Goal: Transaction & Acquisition: Download file/media

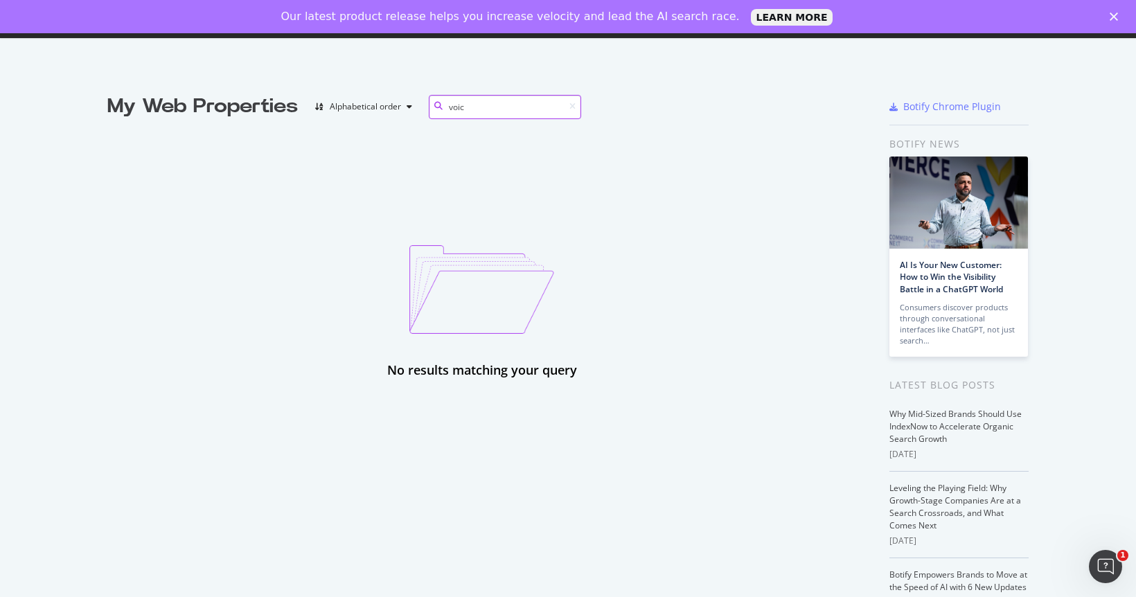
type input "voi"
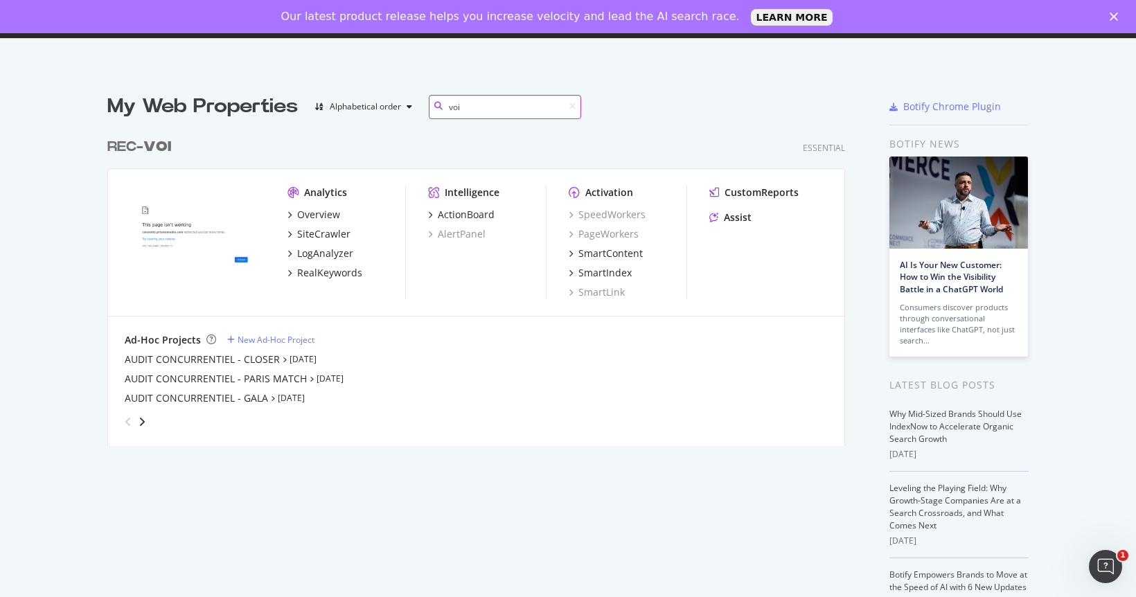
scroll to position [315, 739]
click at [145, 147] on b "VOI" at bounding box center [157, 147] width 28 height 14
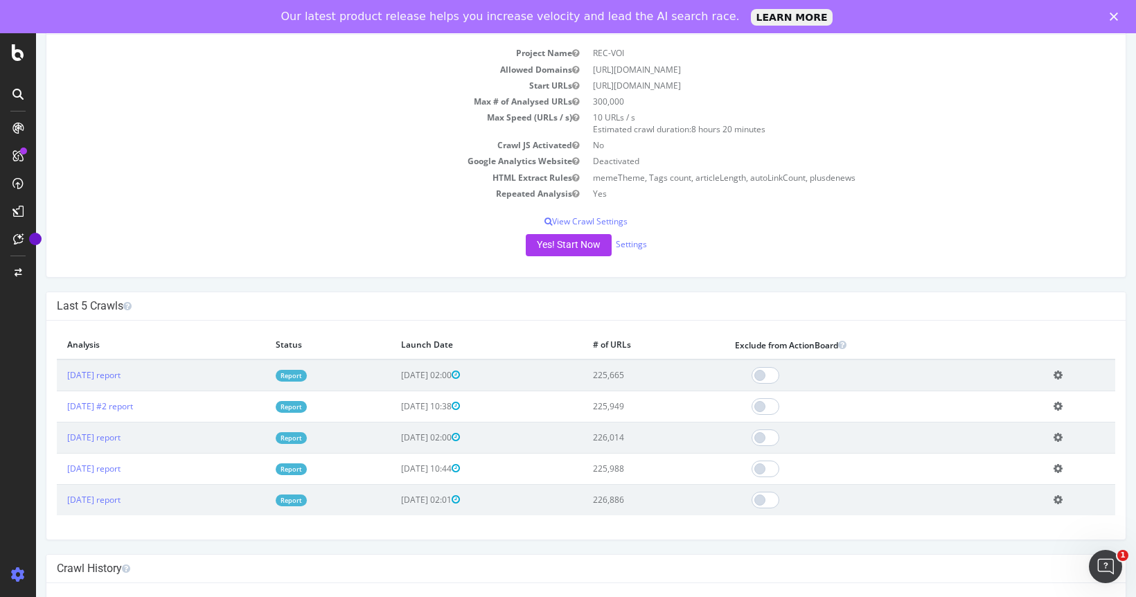
scroll to position [165, 0]
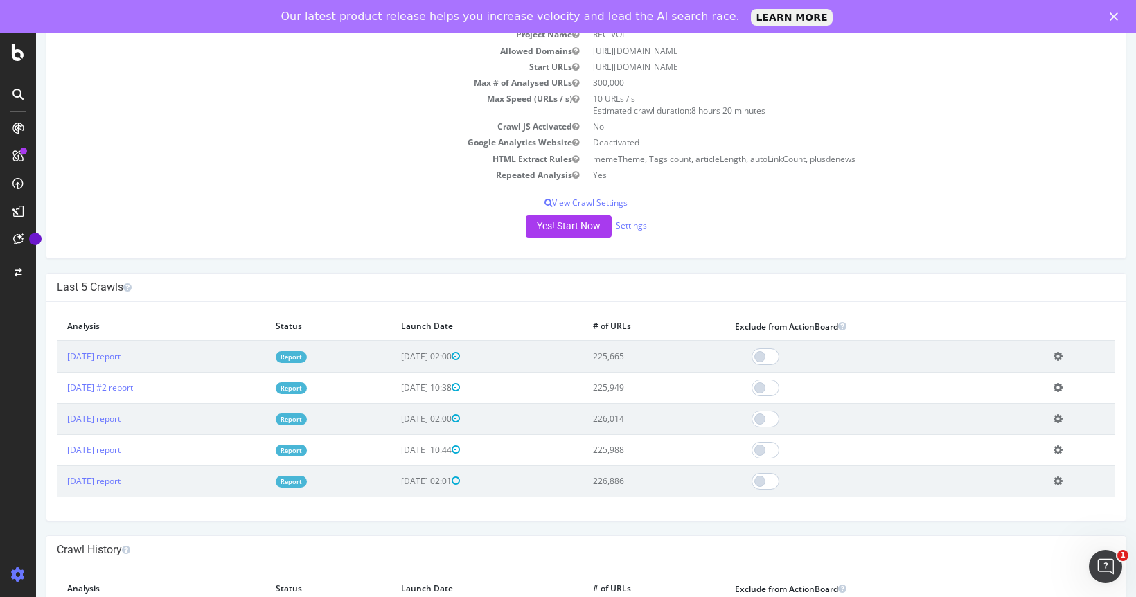
click at [307, 353] on link "Report" at bounding box center [291, 357] width 31 height 12
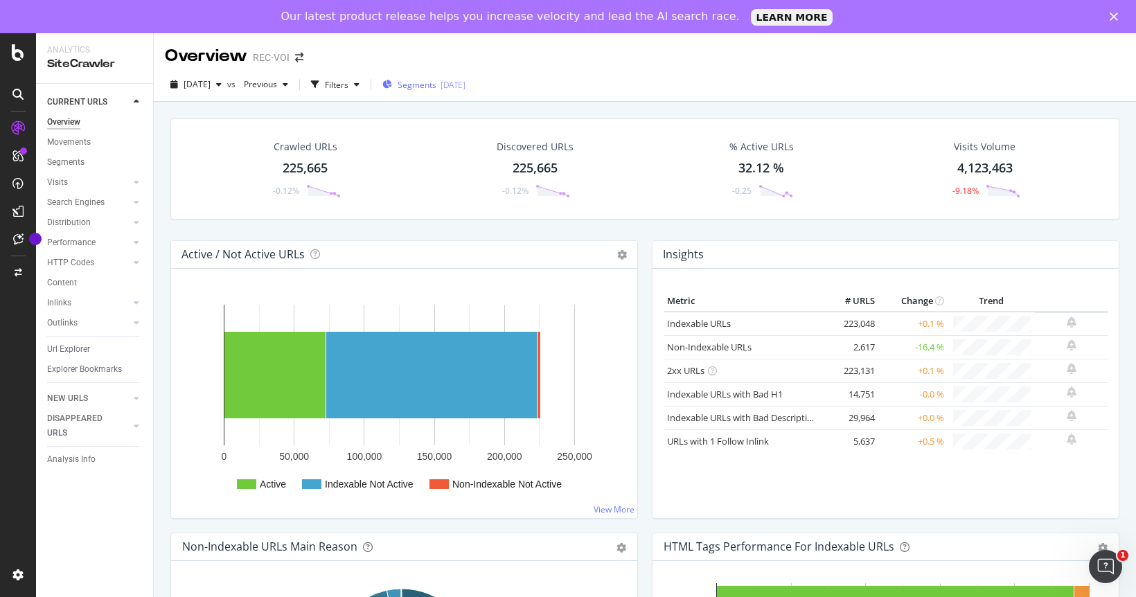
click at [436, 84] on span "Segments" at bounding box center [417, 85] width 39 height 12
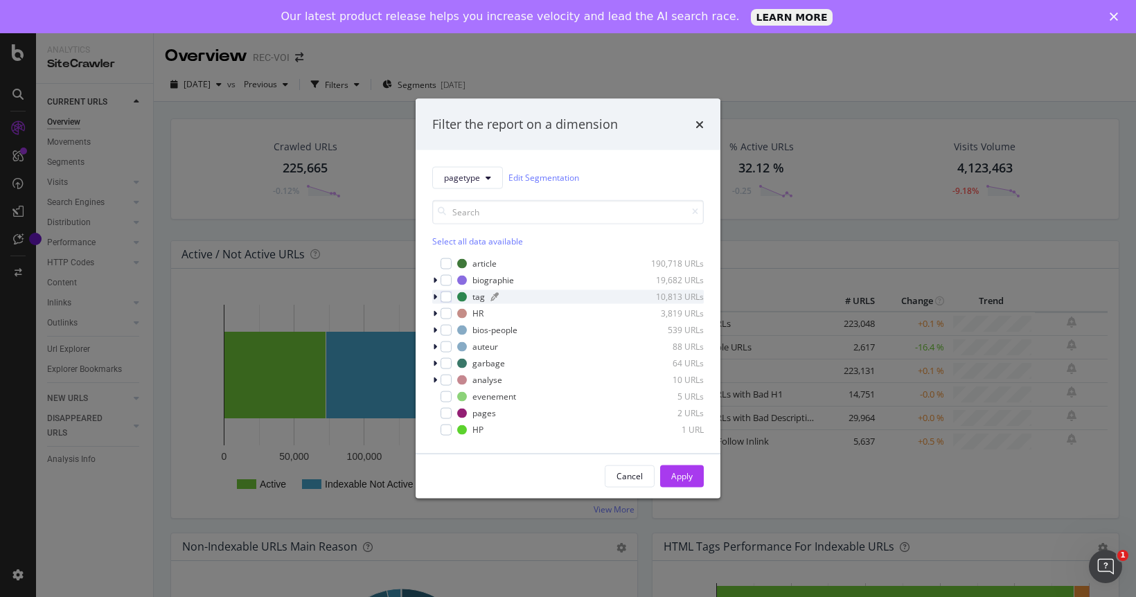
click at [532, 297] on div "modal" at bounding box center [561, 296] width 140 height 8
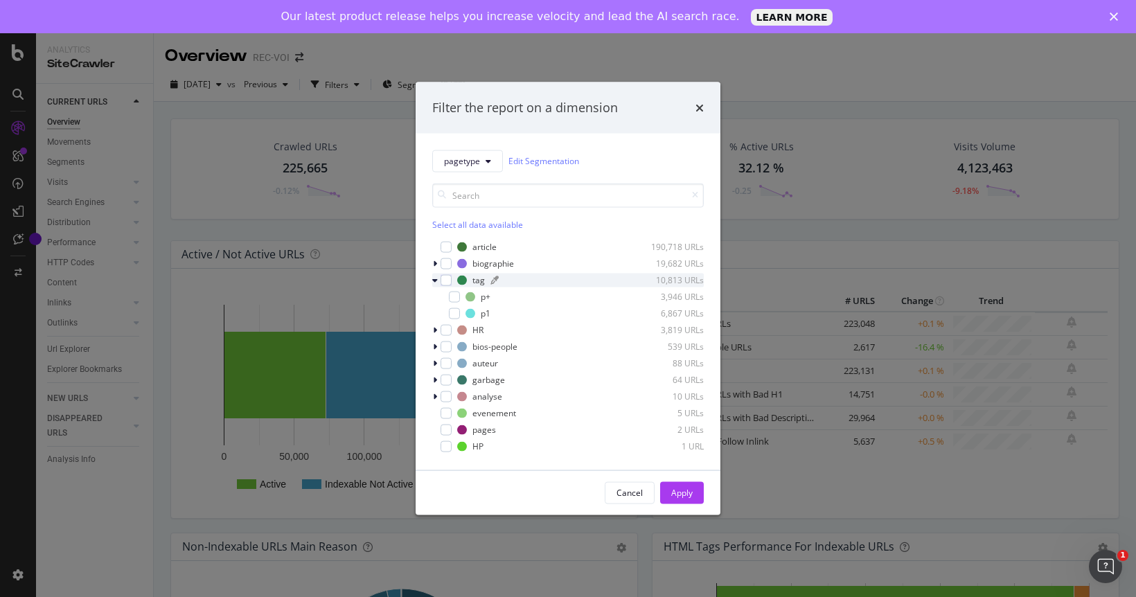
click at [473, 280] on div "tag" at bounding box center [479, 280] width 12 height 12
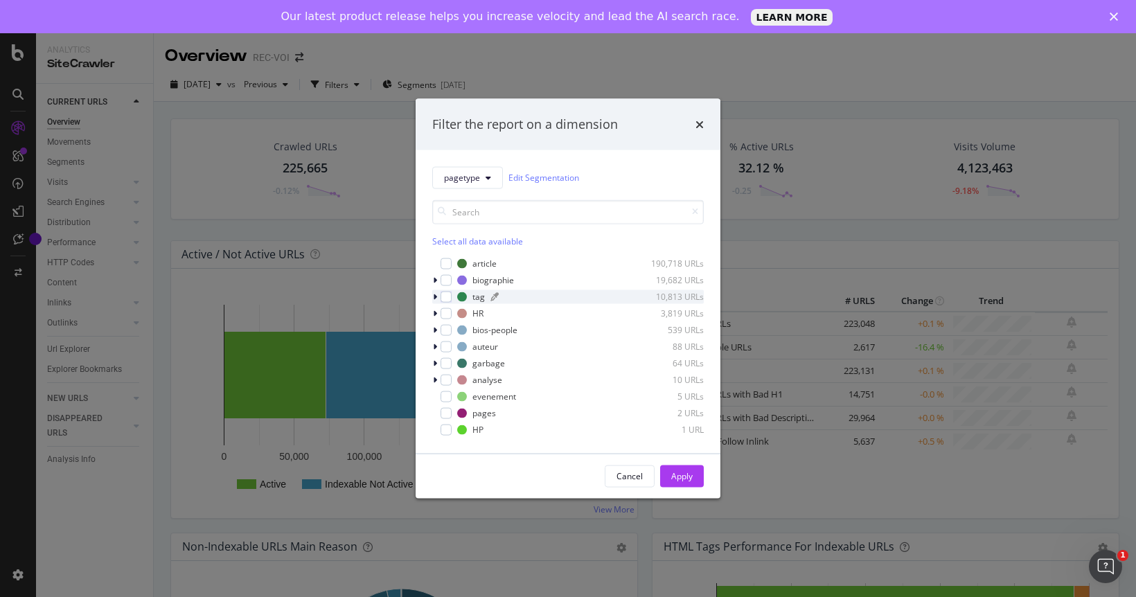
click at [475, 297] on div "tag" at bounding box center [479, 297] width 12 height 12
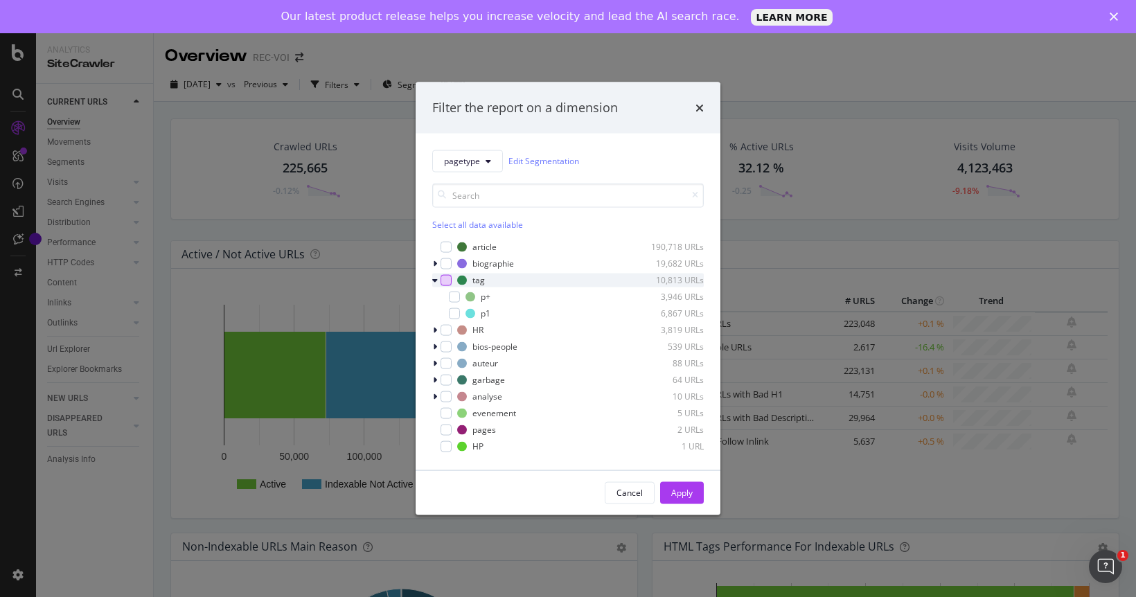
click at [447, 280] on div "modal" at bounding box center [446, 279] width 11 height 11
click at [689, 489] on div "Apply" at bounding box center [681, 493] width 21 height 12
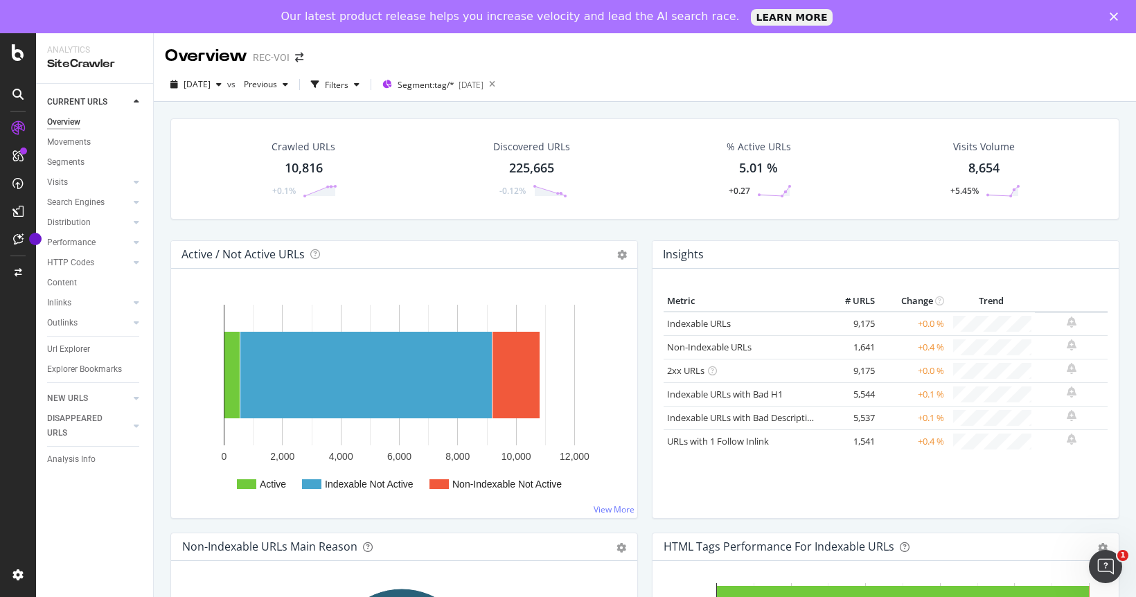
click at [308, 171] on div "10,816" at bounding box center [304, 168] width 38 height 18
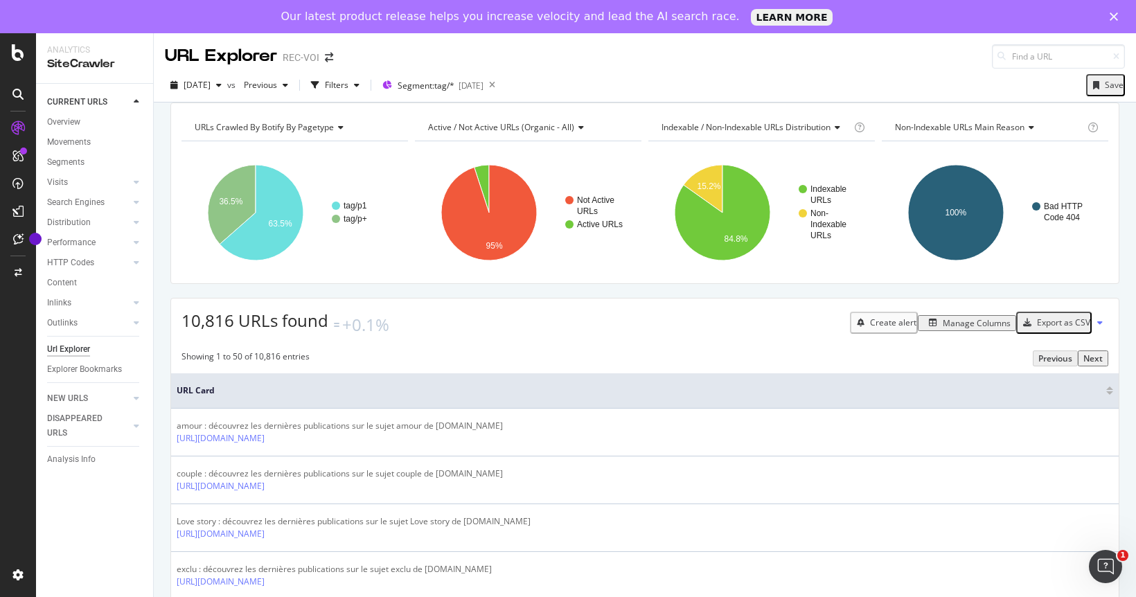
click at [1097, 327] on icon at bounding box center [1100, 323] width 6 height 8
click at [1047, 328] on div "Export as CSV" at bounding box center [1063, 323] width 53 height 12
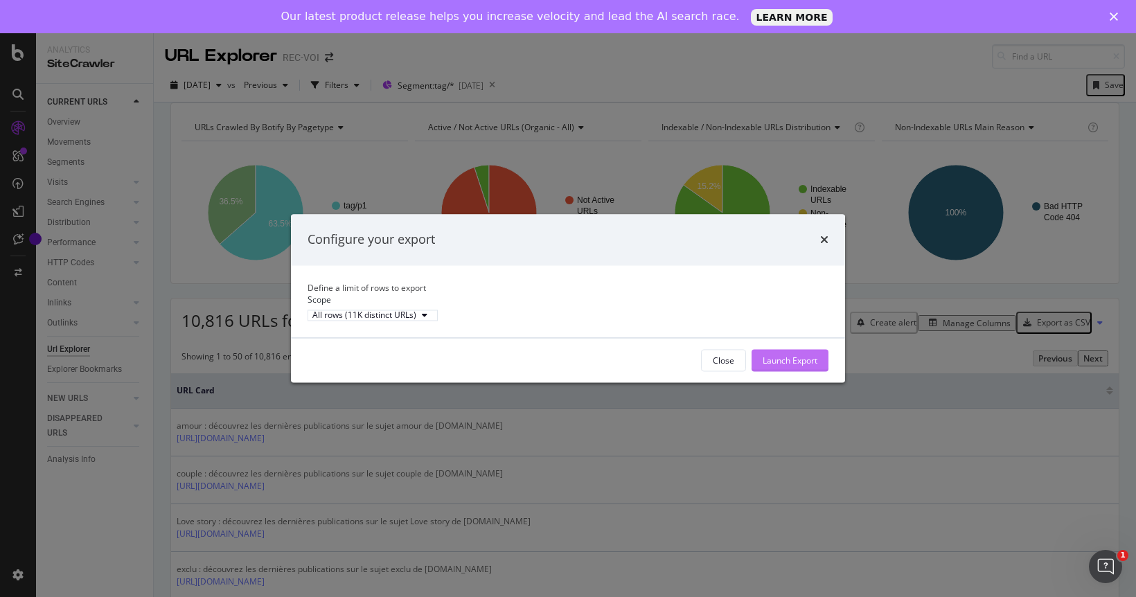
click at [778, 367] on div "Launch Export" at bounding box center [790, 361] width 55 height 12
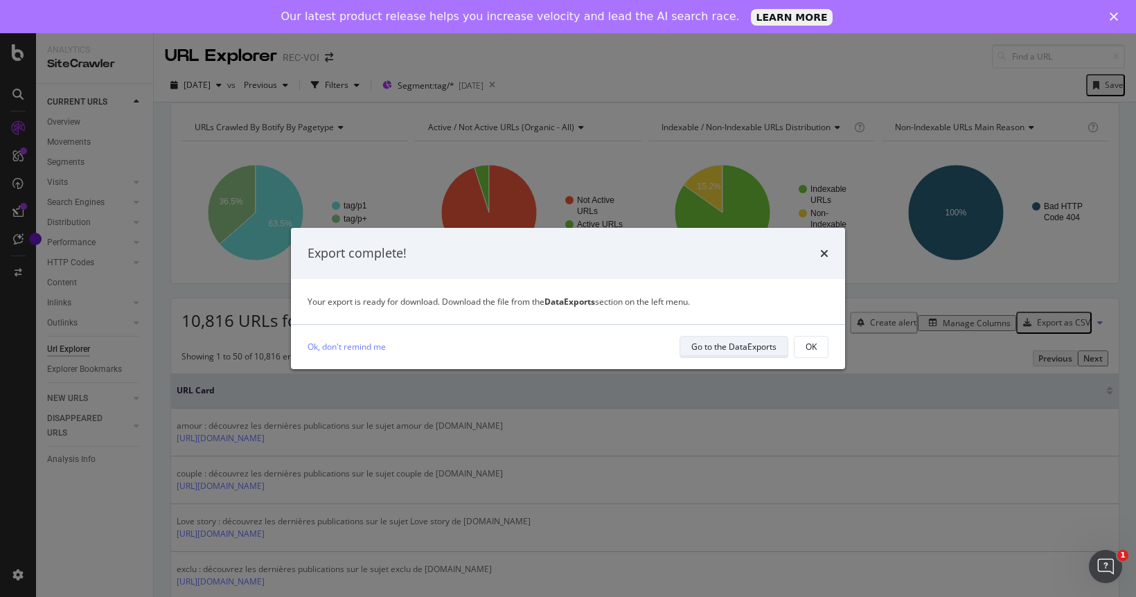
click at [748, 350] on div "Go to the DataExports" at bounding box center [733, 347] width 85 height 12
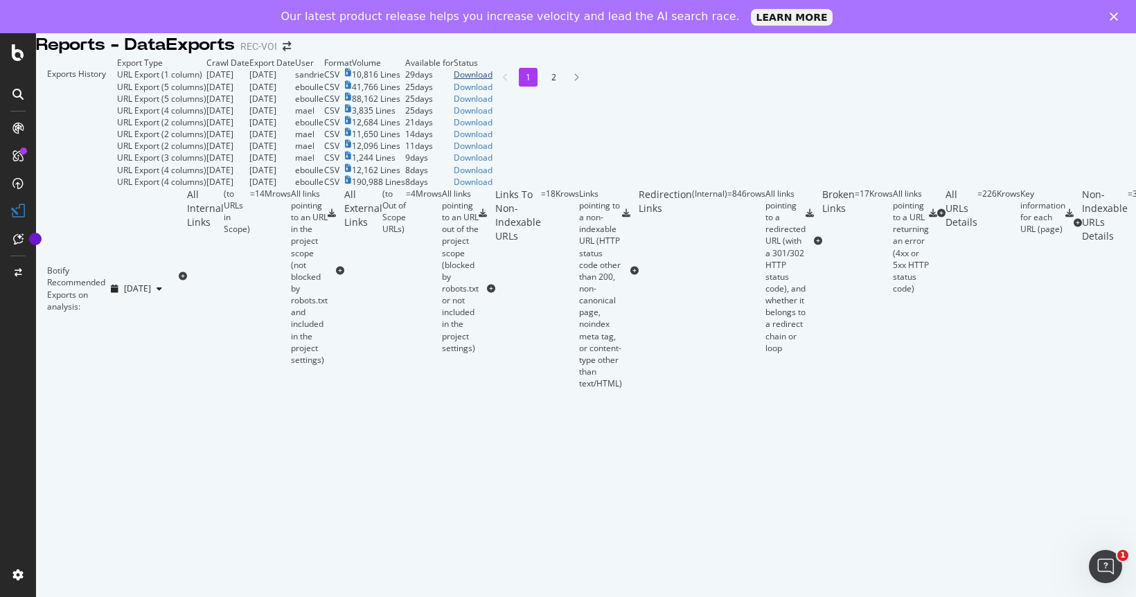
click at [493, 80] on div "Download" at bounding box center [473, 75] width 39 height 12
